Goal: Find specific page/section: Find specific page/section

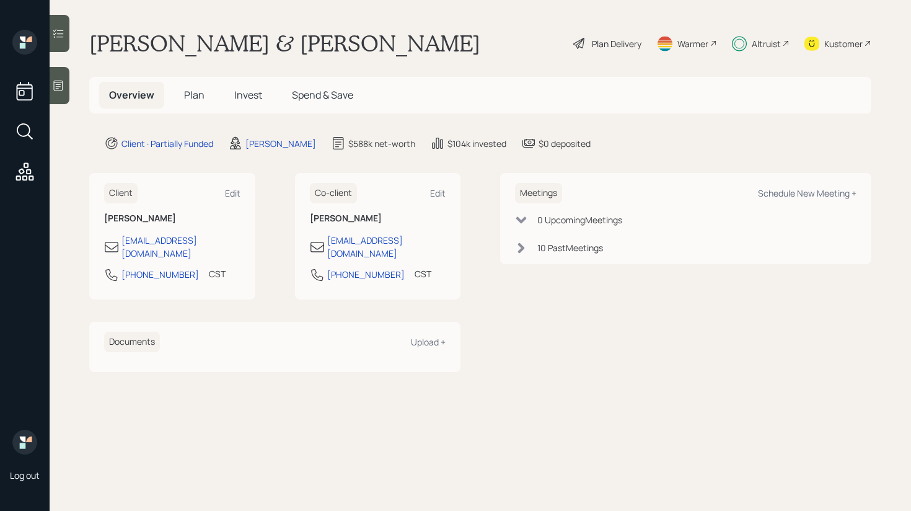
click at [61, 28] on icon at bounding box center [58, 33] width 12 height 12
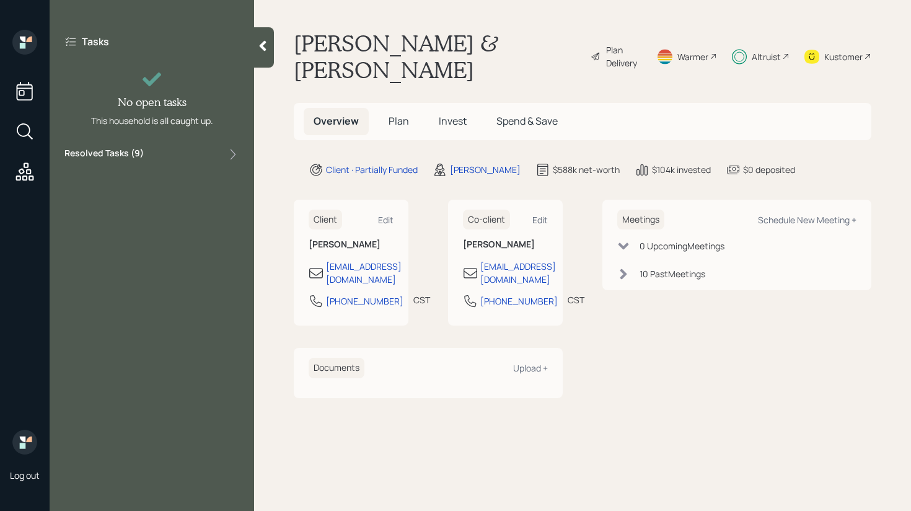
click at [181, 154] on div "Resolved Tasks ( 9 )" at bounding box center [151, 154] width 175 height 15
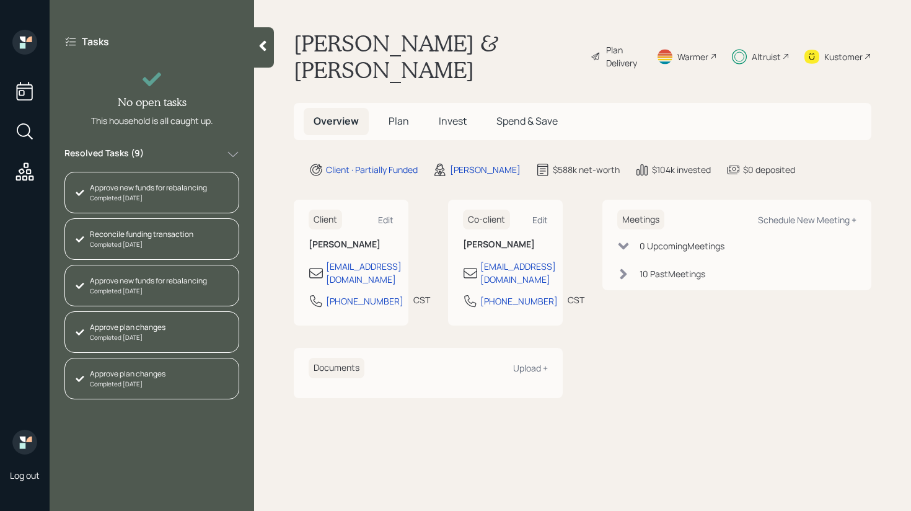
scroll to position [192, 0]
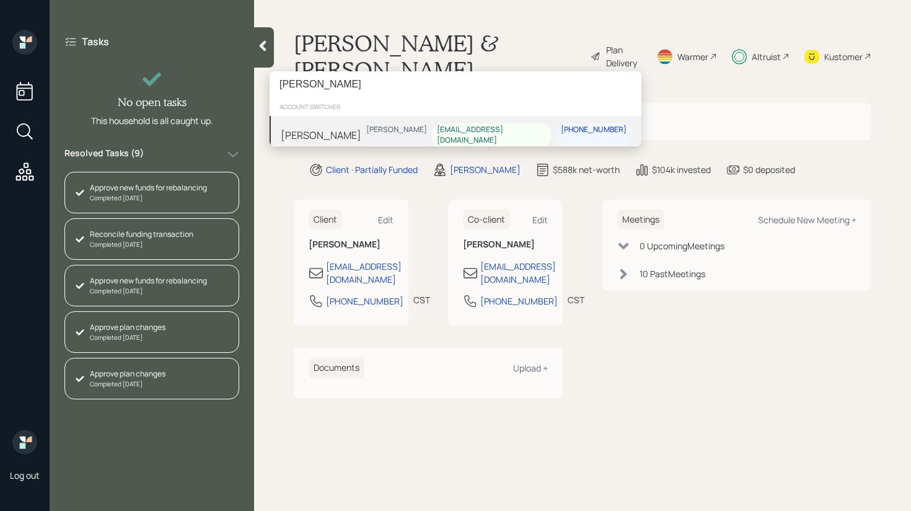
type input "[PERSON_NAME]"
click at [351, 135] on div "Danny Guidry Harrison Schaefer churchpointlagod@aol.com 337-366-7445" at bounding box center [456, 135] width 372 height 38
